Goal: Transaction & Acquisition: Book appointment/travel/reservation

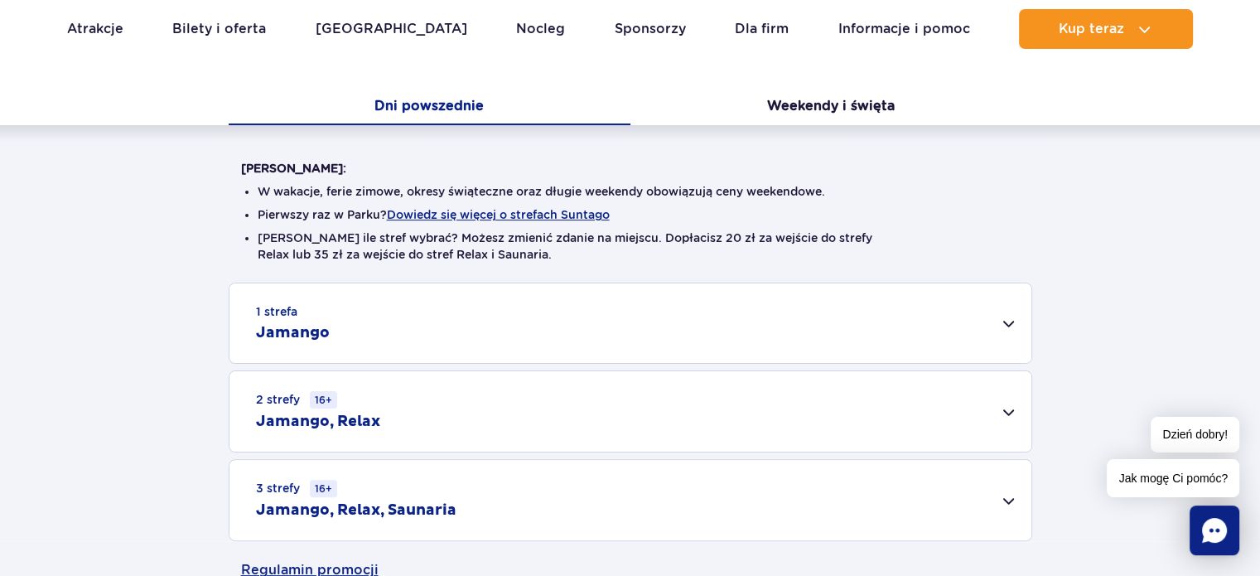
scroll to position [331, 0]
click at [941, 321] on div "1 strefa Jamango" at bounding box center [631, 323] width 802 height 80
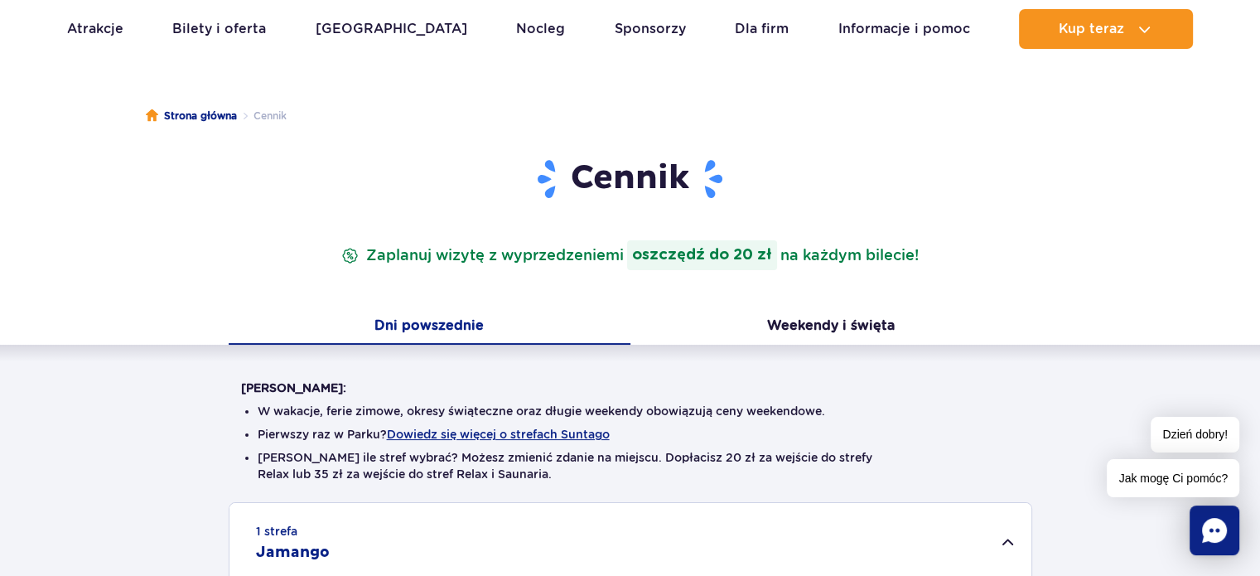
scroll to position [0, 0]
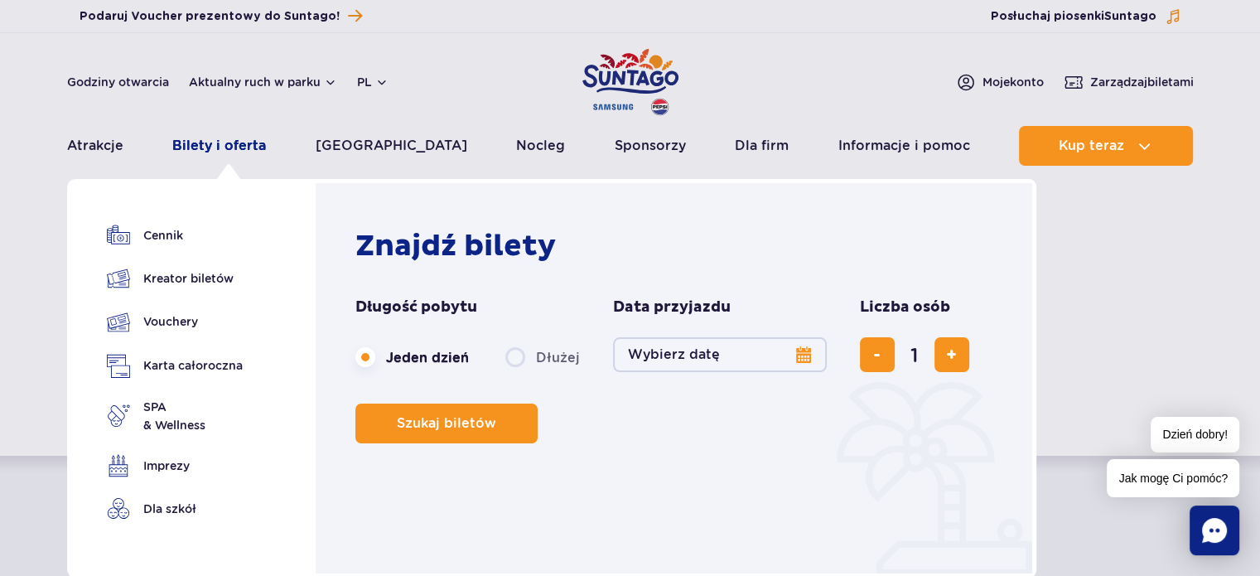
click at [250, 150] on link "Bilety i oferta" at bounding box center [219, 146] width 94 height 40
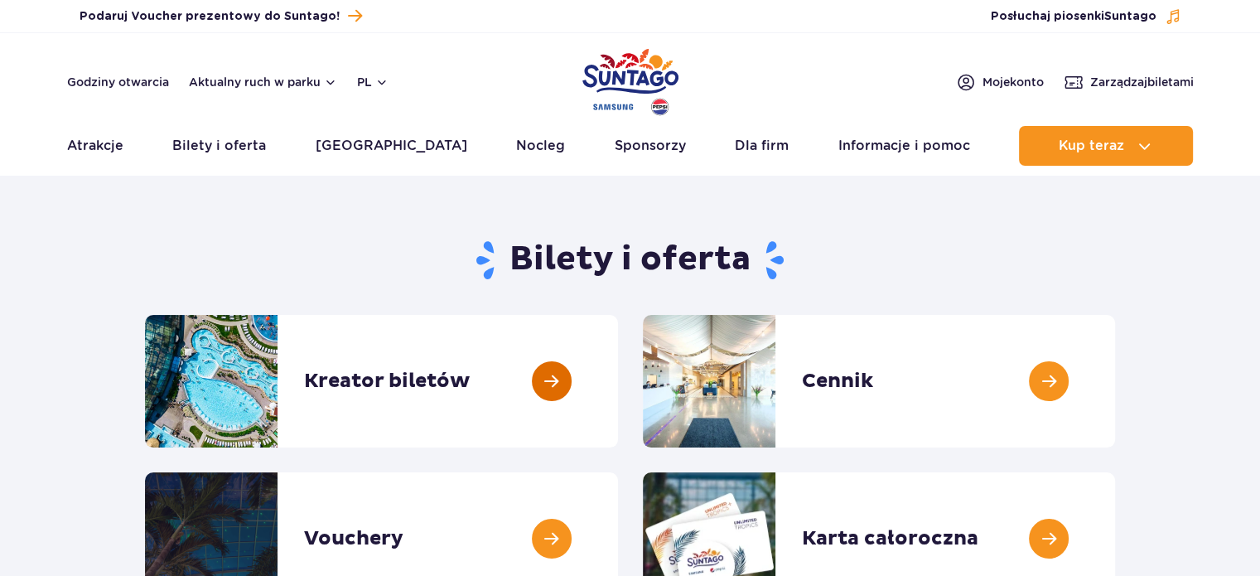
click at [618, 374] on link at bounding box center [618, 381] width 0 height 133
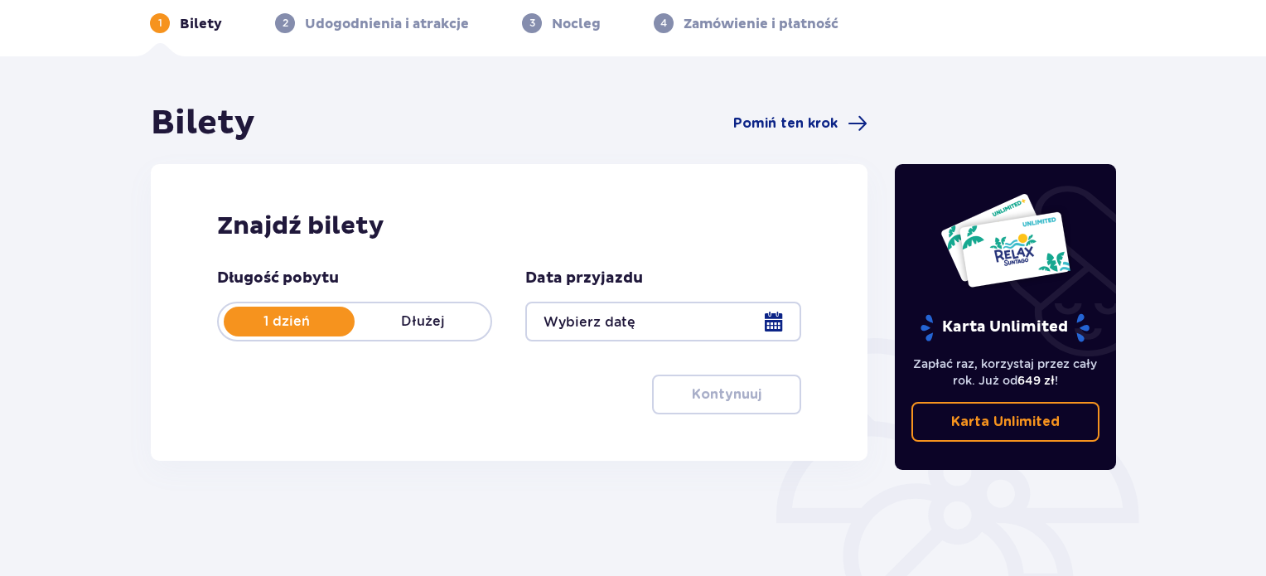
scroll to position [83, 0]
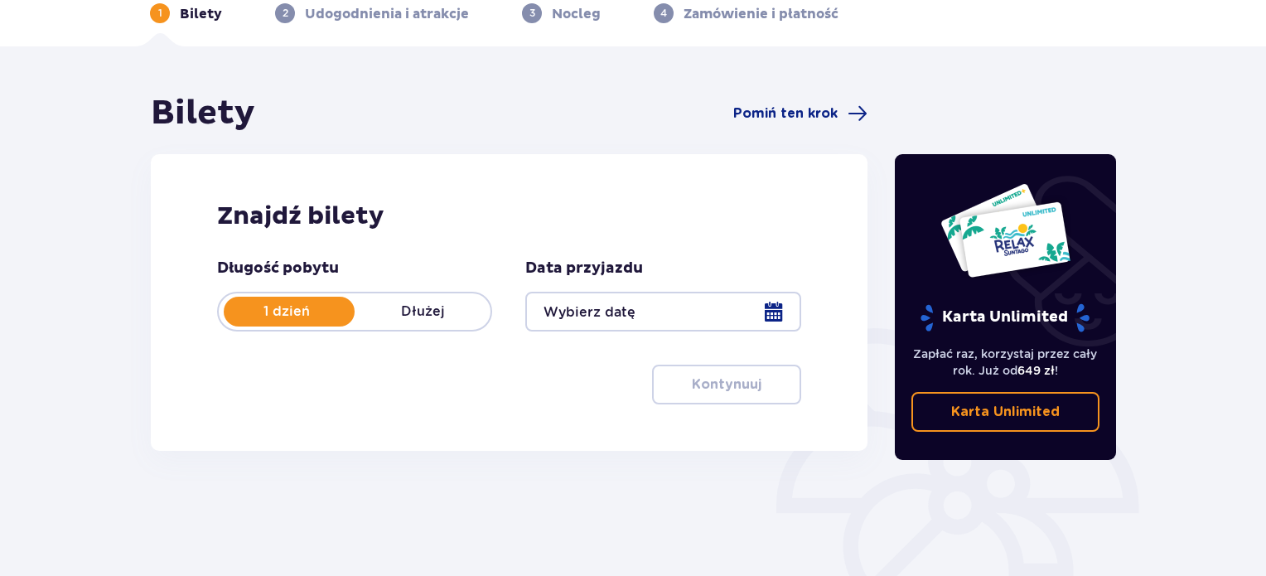
click at [759, 304] on div at bounding box center [662, 312] width 275 height 40
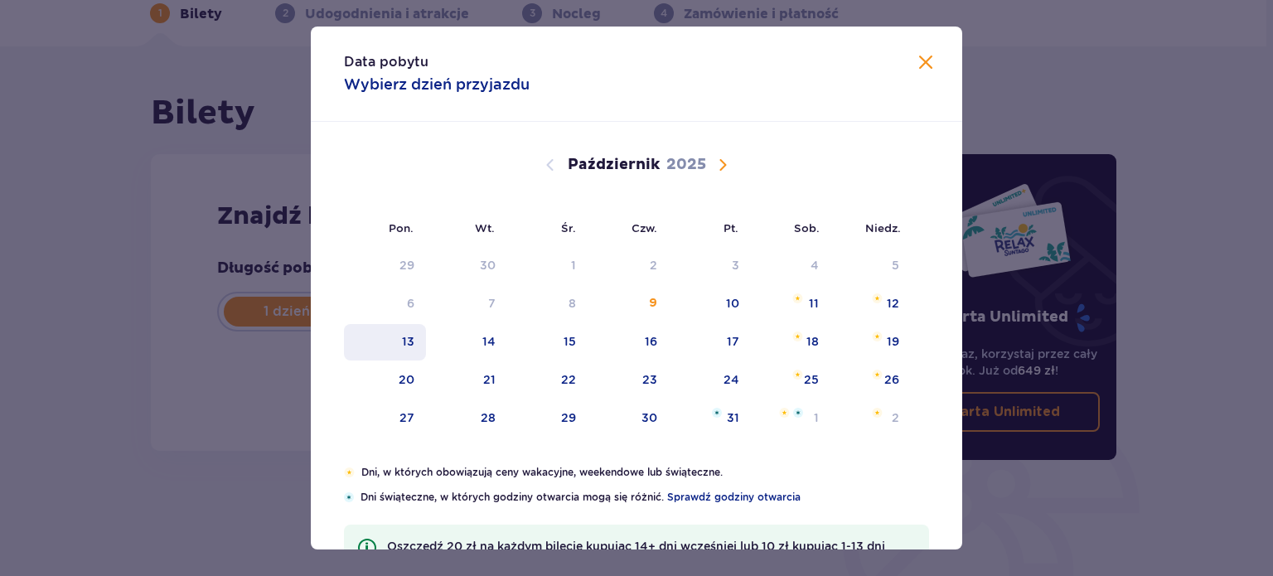
click at [410, 344] on div "13" at bounding box center [408, 341] width 12 height 17
type input "13.10.25"
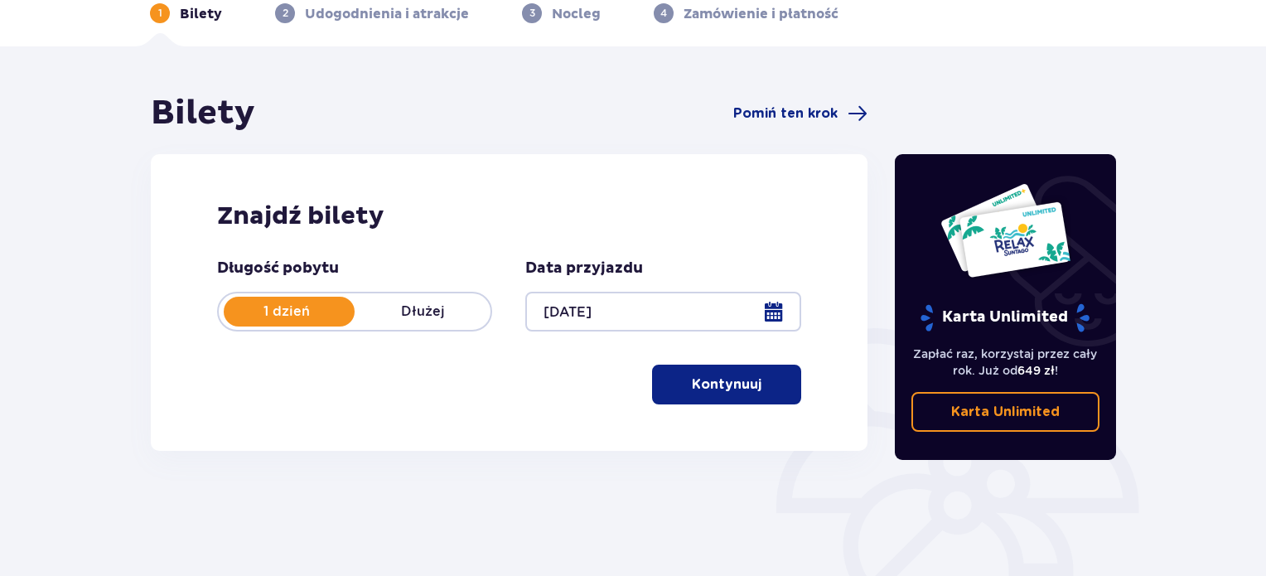
click at [720, 385] on p "Kontynuuj" at bounding box center [727, 384] width 70 height 18
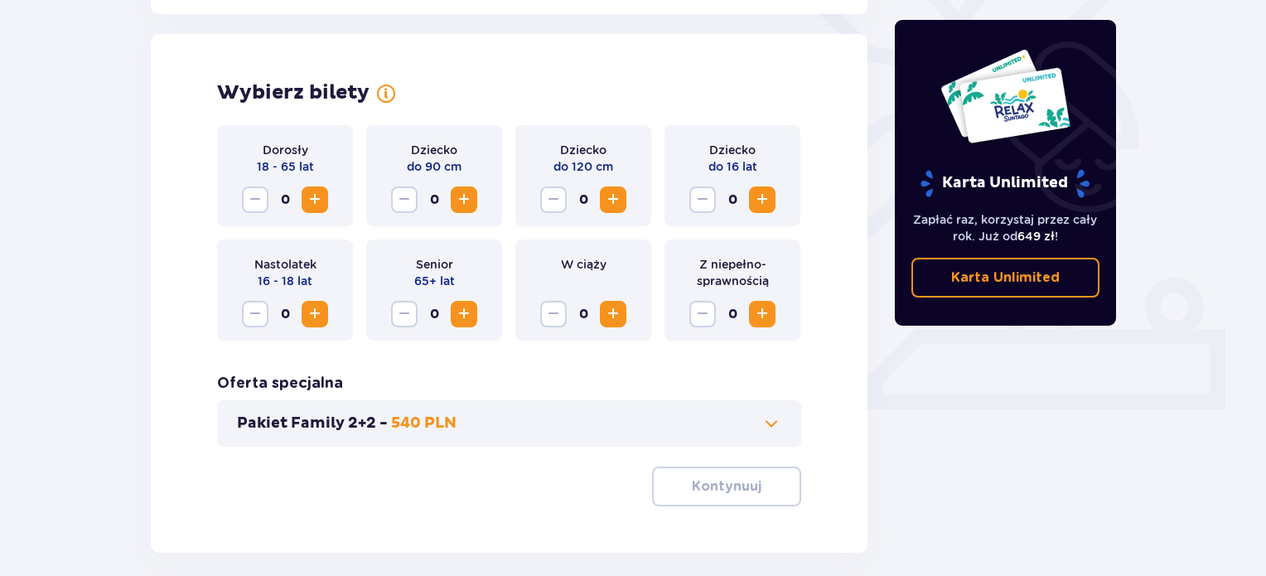
scroll to position [461, 0]
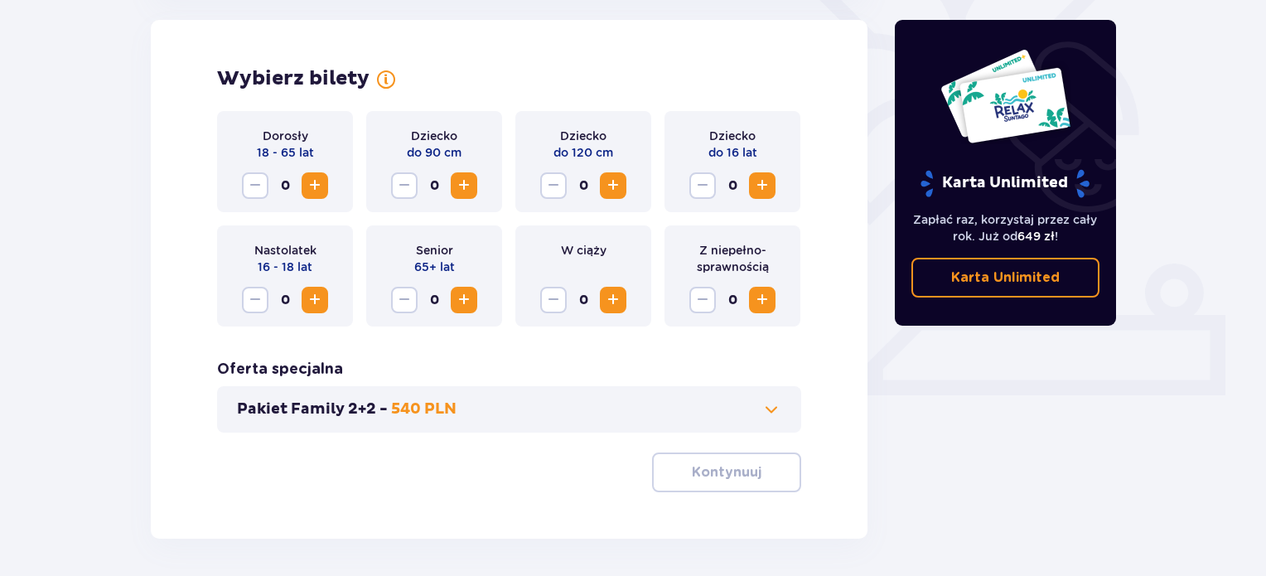
click at [307, 188] on span "Zwiększ" at bounding box center [315, 186] width 20 height 20
click at [592, 401] on button "Pakiet Family 2+2 - 540 PLN" at bounding box center [509, 409] width 544 height 20
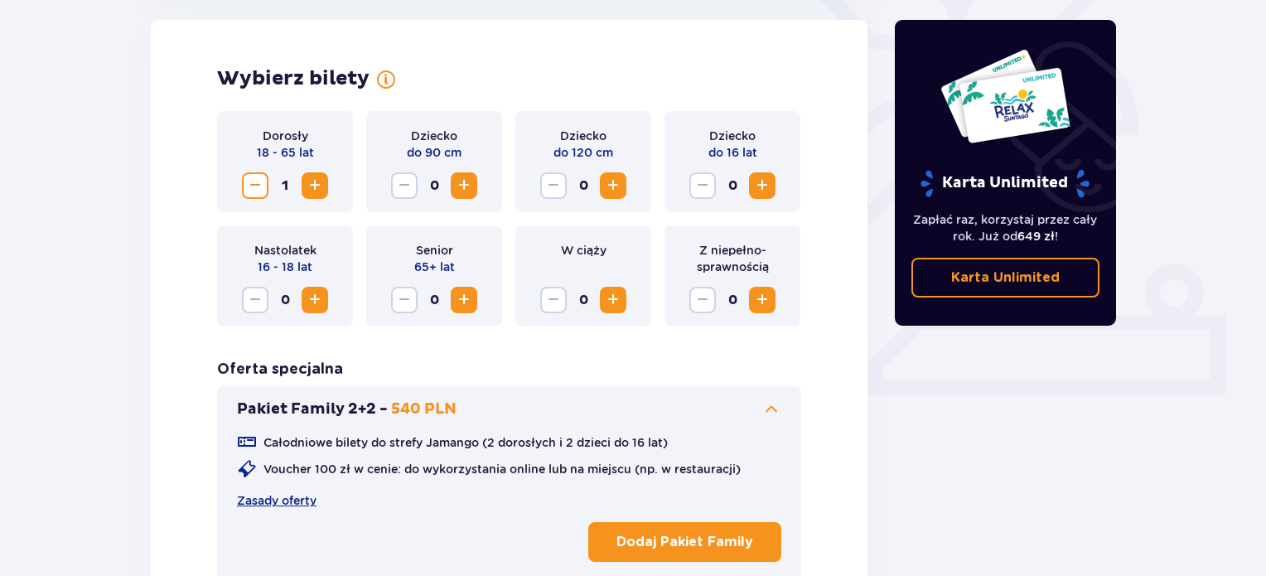
click at [592, 401] on button "Pakiet Family 2+2 - 540 PLN" at bounding box center [509, 409] width 544 height 20
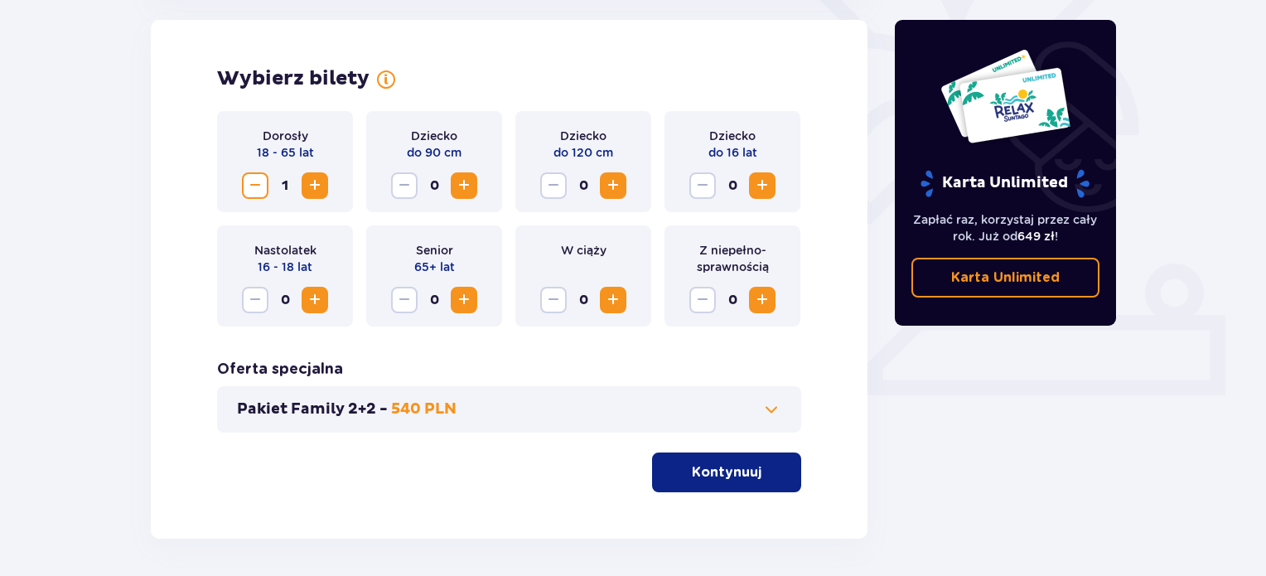
click at [692, 473] on p "Kontynuuj" at bounding box center [727, 472] width 70 height 18
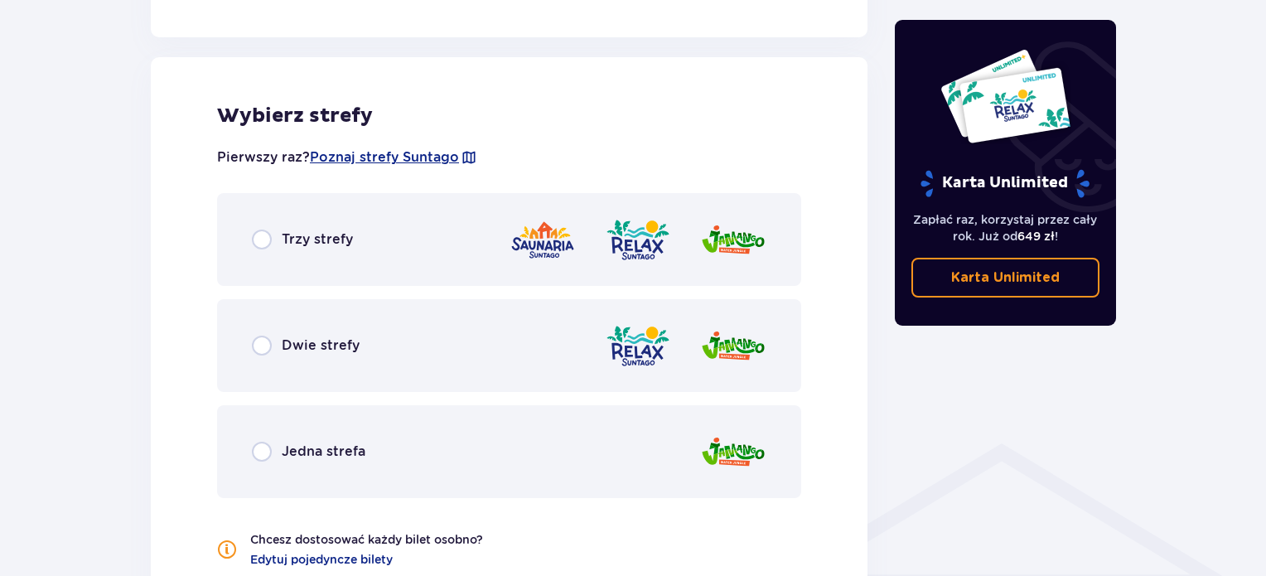
scroll to position [920, 0]
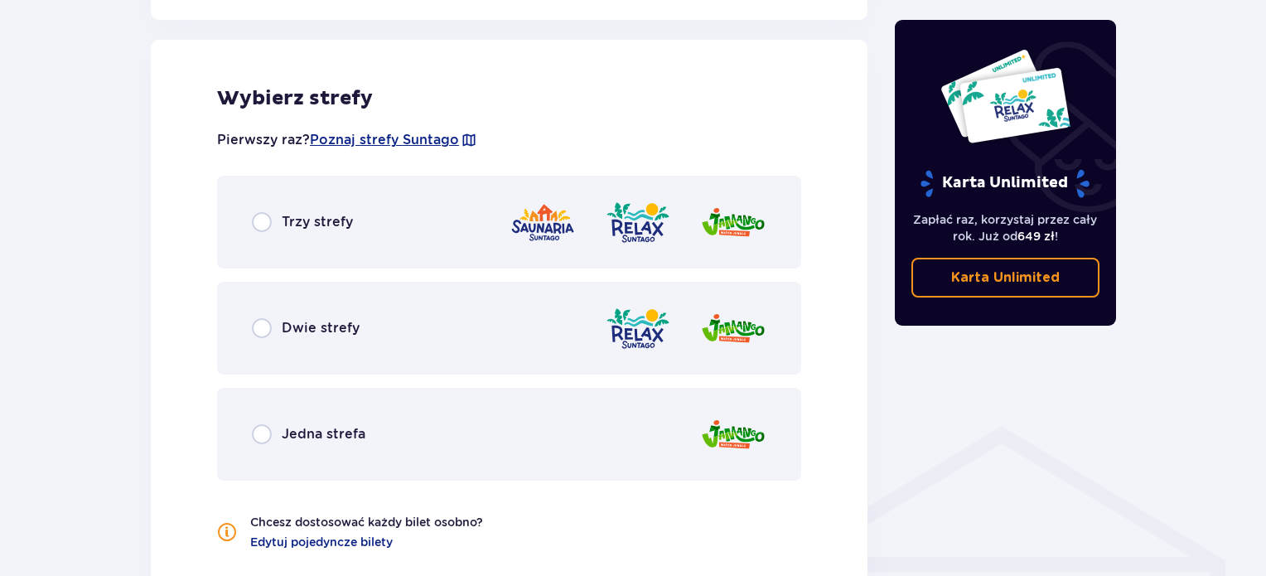
click at [254, 433] on input "radio" at bounding box center [262, 434] width 20 height 20
radio input "true"
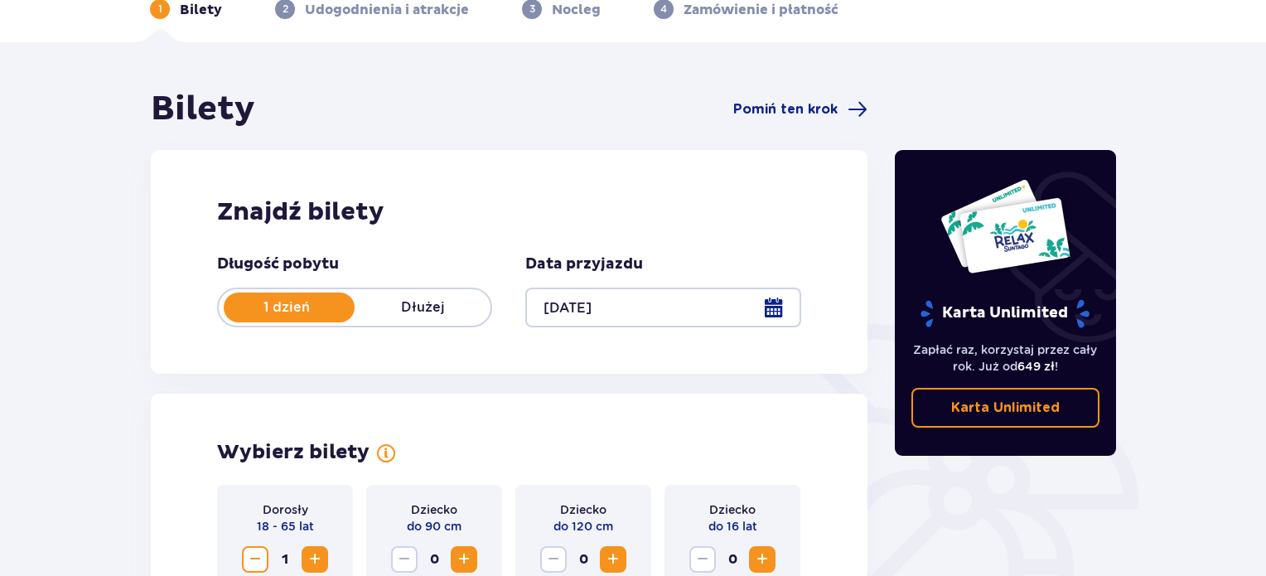
scroll to position [88, 0]
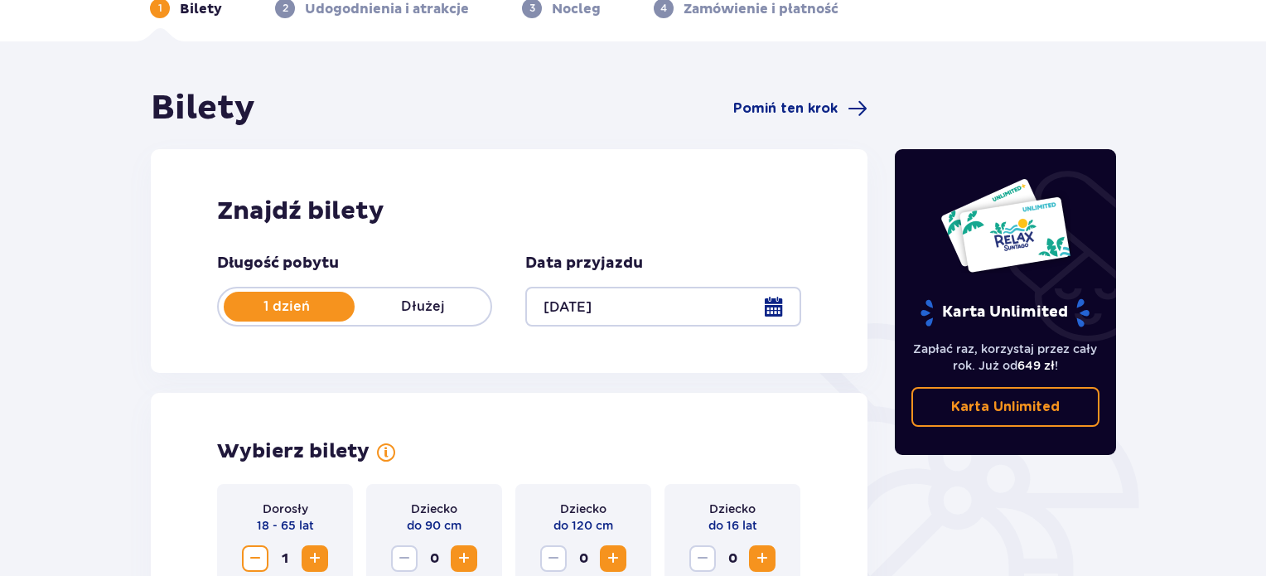
click at [785, 312] on div at bounding box center [662, 307] width 275 height 40
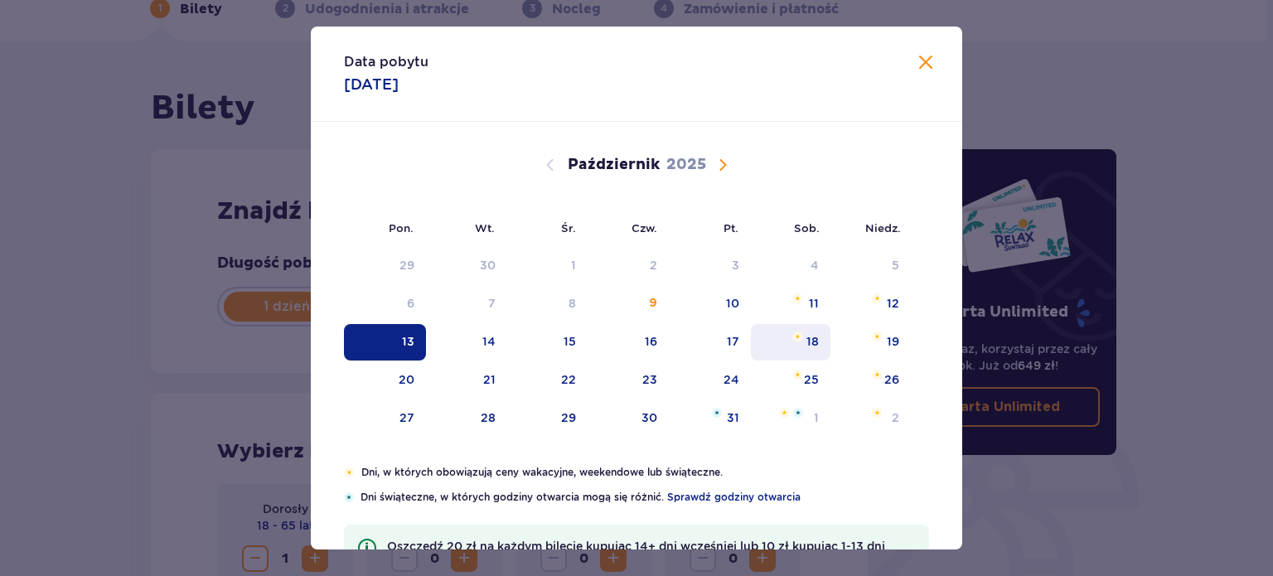
click at [810, 331] on div "18" at bounding box center [791, 342] width 80 height 36
type input "18.10.25"
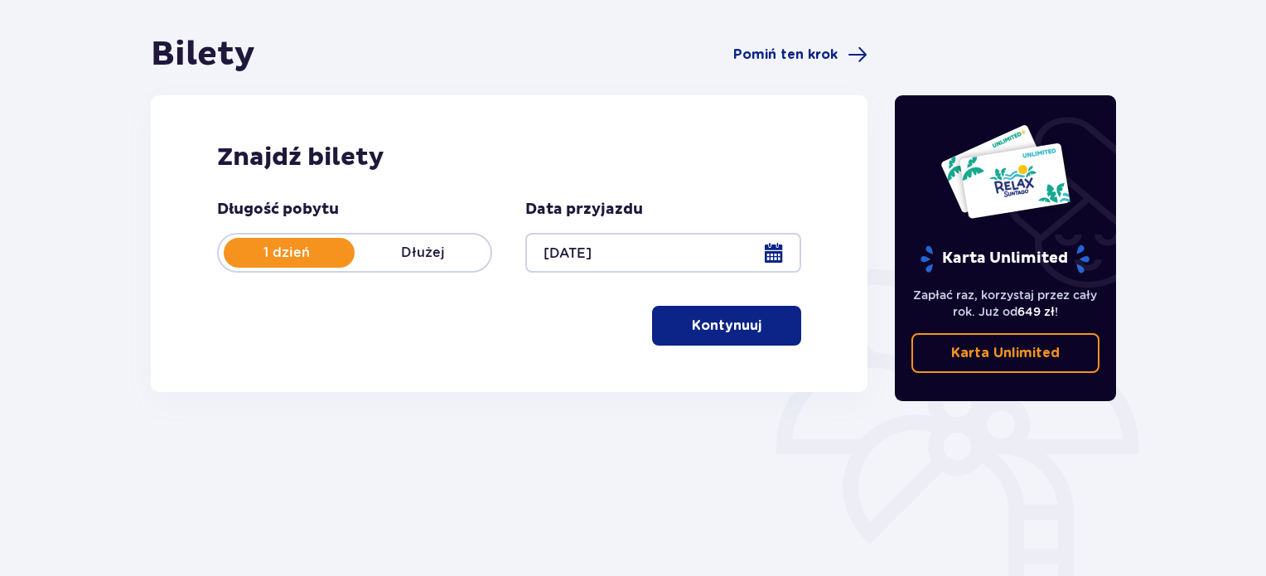
scroll to position [254, 0]
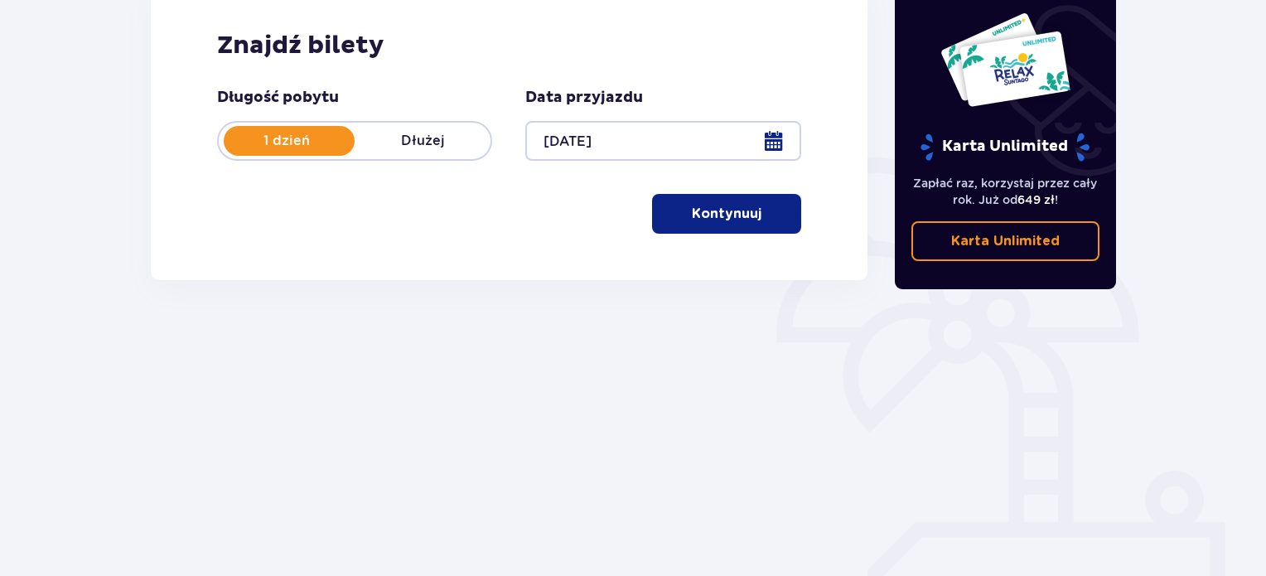
click at [736, 213] on p "Kontynuuj" at bounding box center [727, 214] width 70 height 18
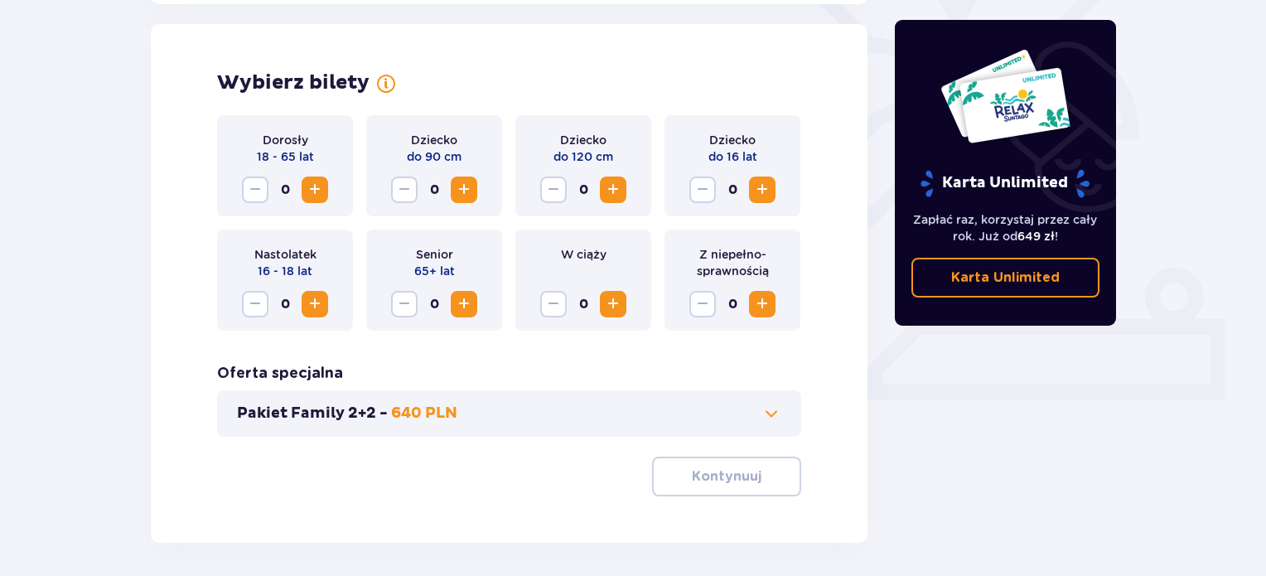
scroll to position [461, 0]
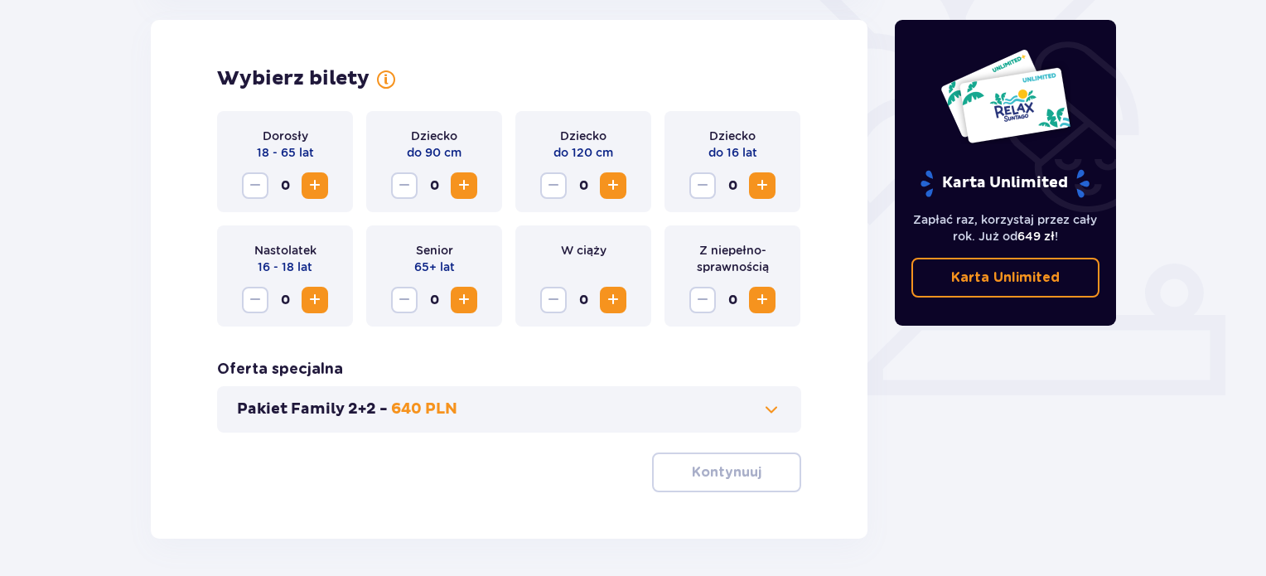
click at [308, 186] on span "Zwiększ" at bounding box center [315, 186] width 20 height 20
click at [782, 481] on button "Kontynuuj" at bounding box center [726, 472] width 149 height 40
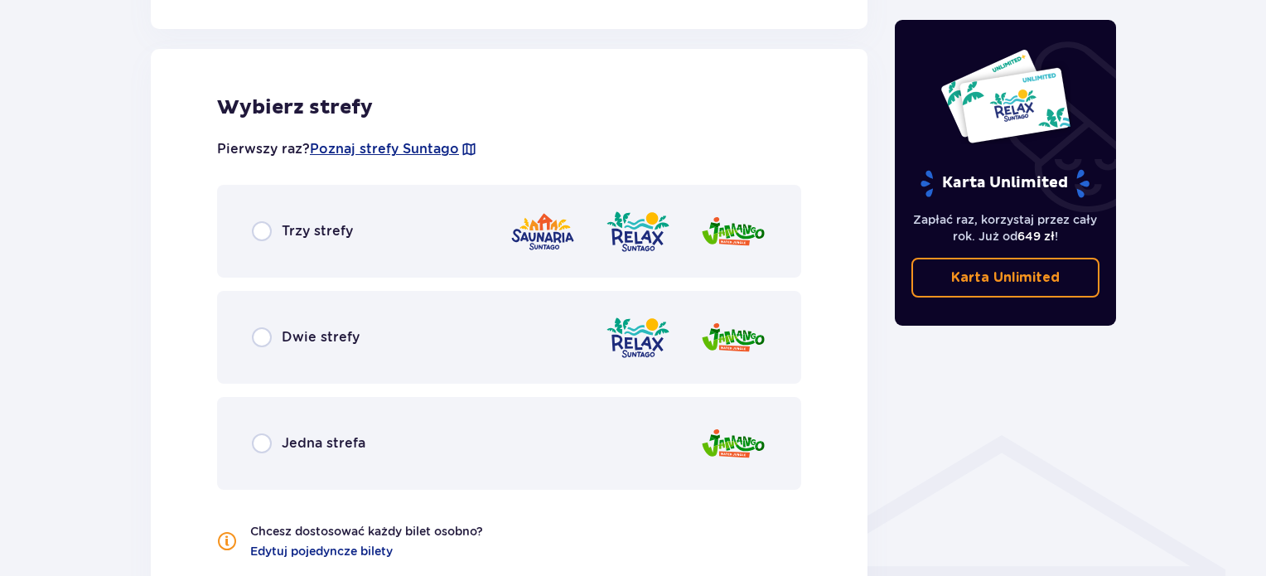
scroll to position [920, 0]
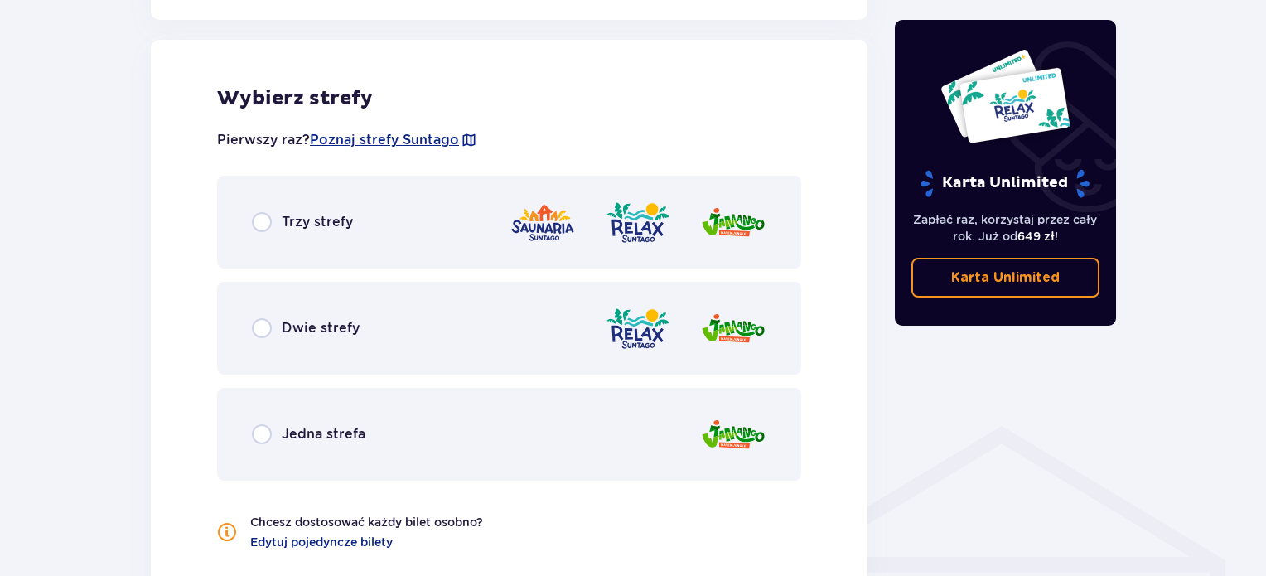
click at [311, 429] on span "Jedna strefa" at bounding box center [324, 434] width 84 height 18
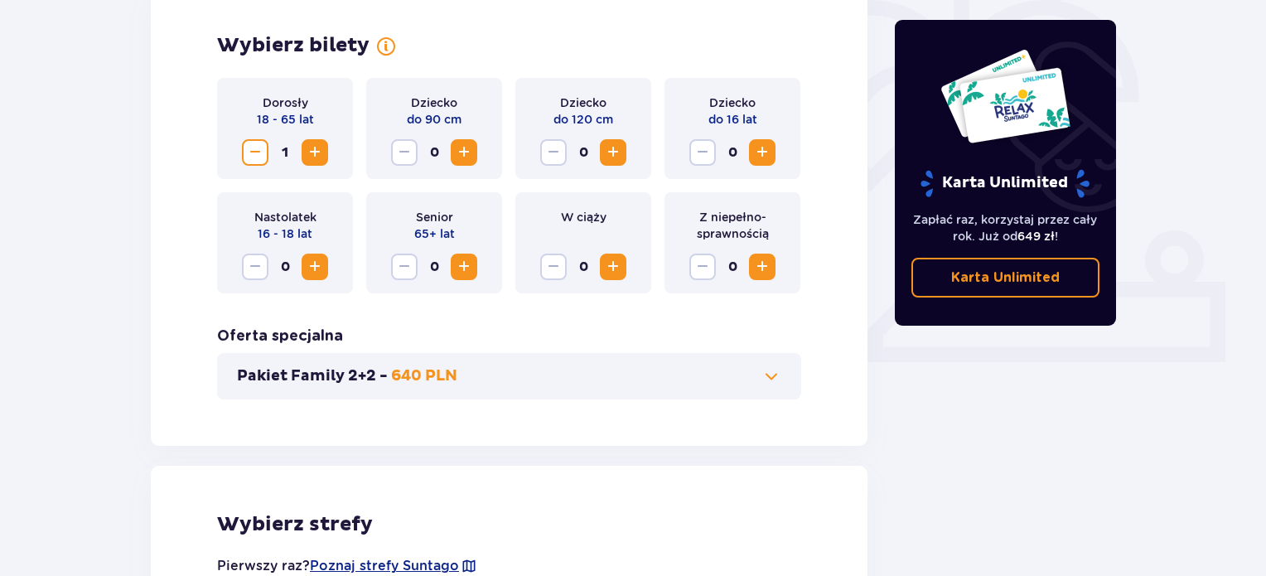
scroll to position [419, 0]
